Goal: Browse casually: Explore the website without a specific task or goal

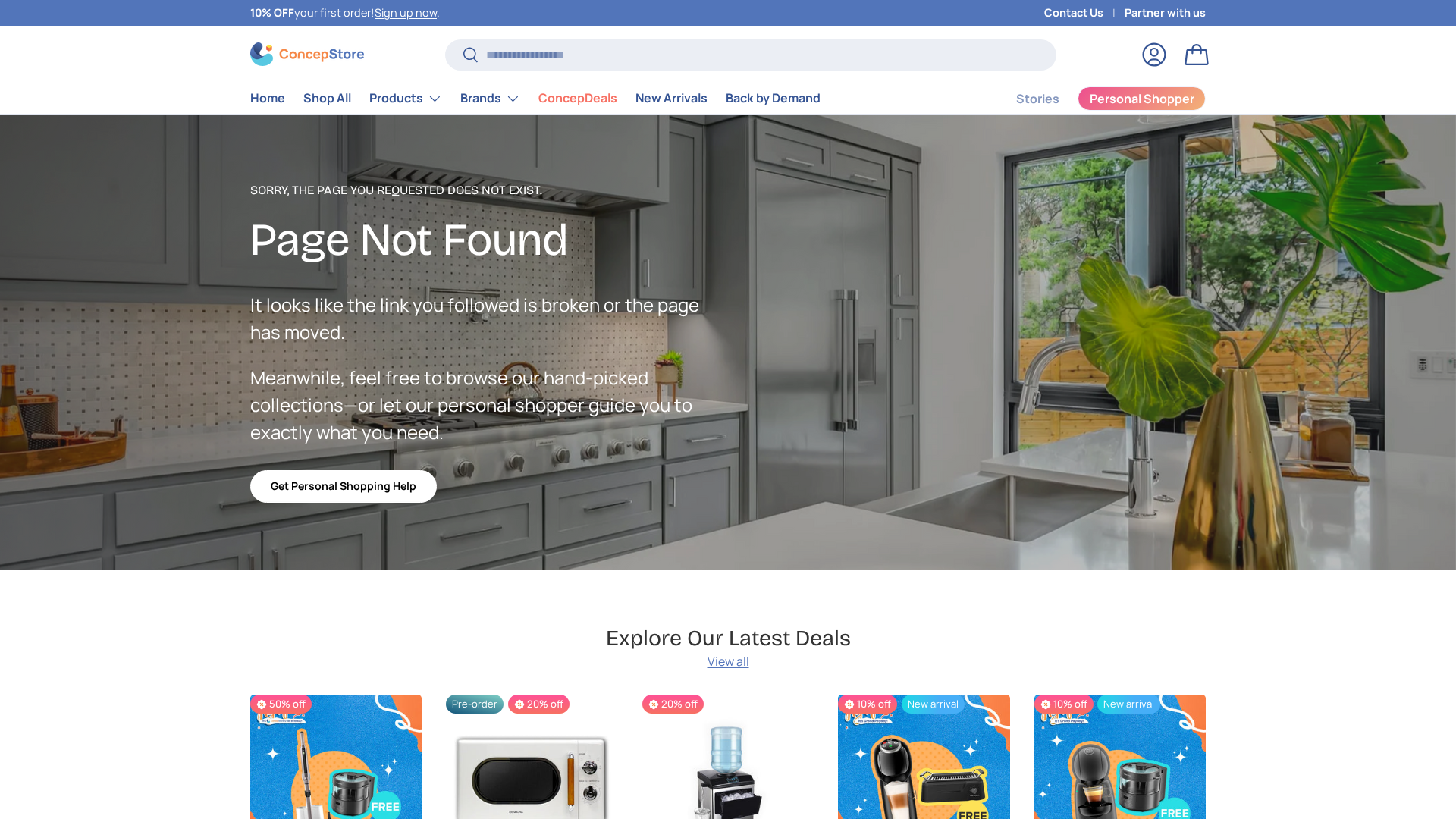
scroll to position [3721, 6201]
